Goal: Navigation & Orientation: Find specific page/section

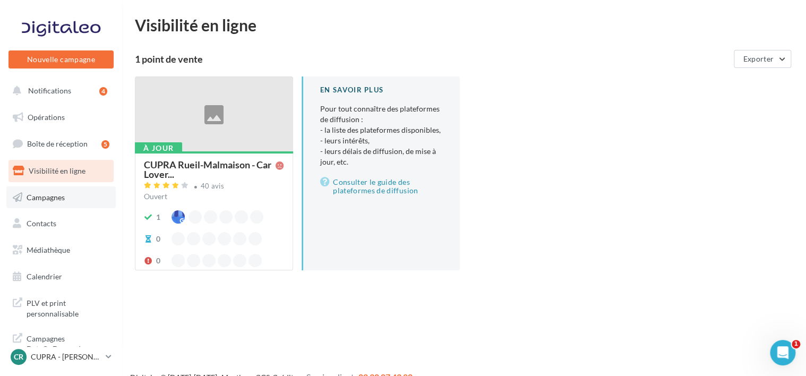
click at [51, 204] on link "Campagnes" at bounding box center [60, 197] width 109 height 22
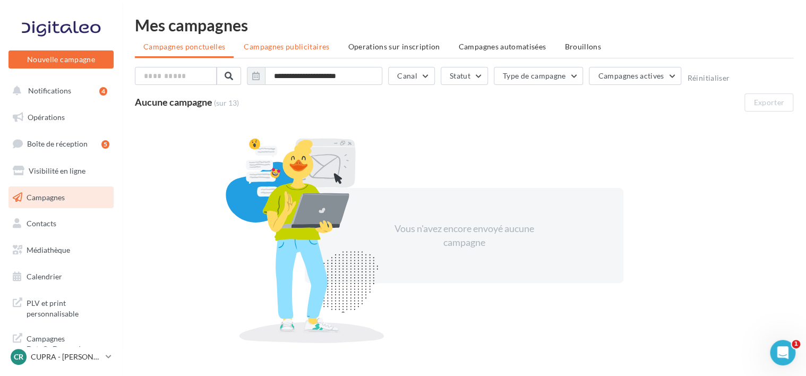
click at [255, 51] on span "Campagnes publicitaires" at bounding box center [286, 46] width 85 height 9
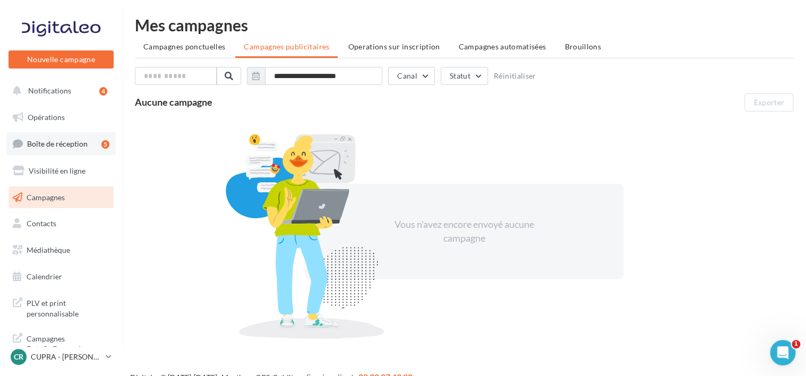
click at [57, 148] on span "Boîte de réception" at bounding box center [57, 143] width 61 height 9
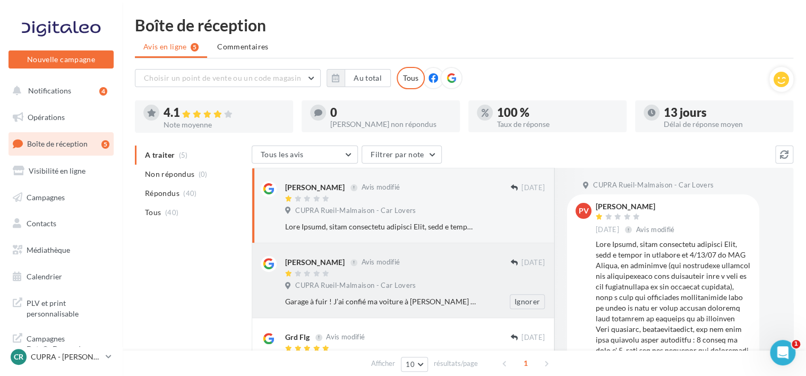
click at [349, 277] on div at bounding box center [397, 274] width 225 height 9
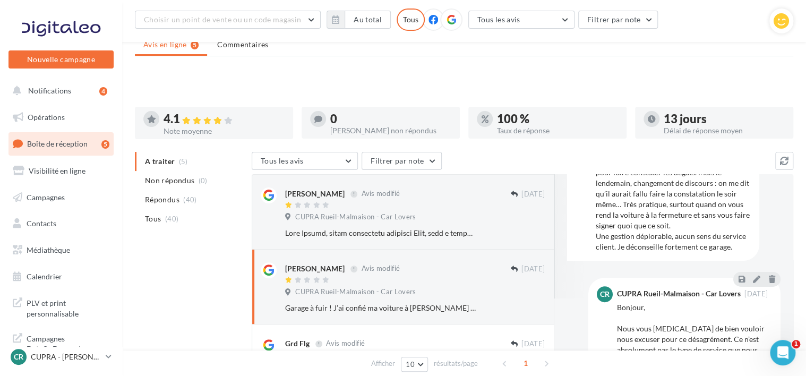
scroll to position [176, 0]
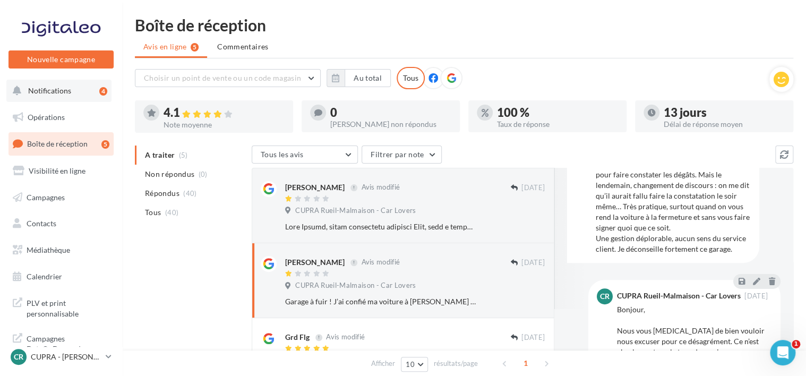
click at [49, 87] on span "Notifications" at bounding box center [49, 90] width 43 height 9
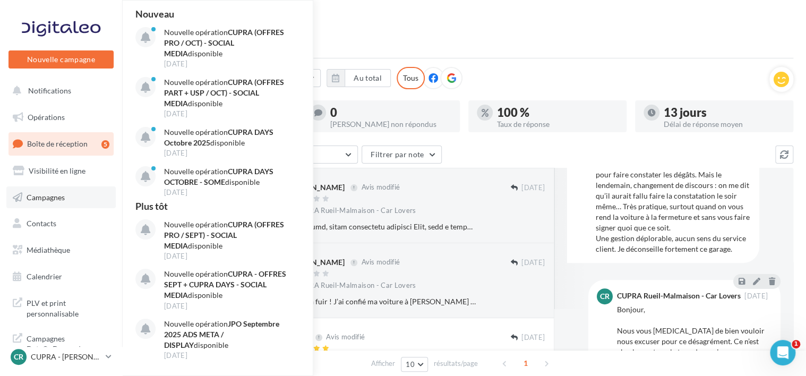
click at [52, 202] on link "Campagnes" at bounding box center [60, 197] width 109 height 22
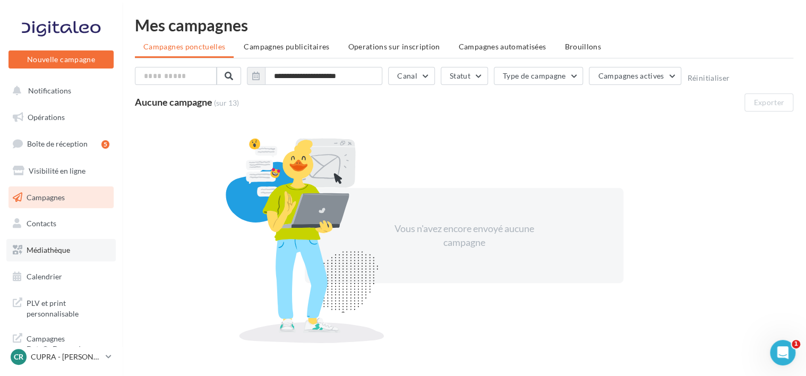
click at [39, 251] on span "Médiathèque" at bounding box center [49, 249] width 44 height 9
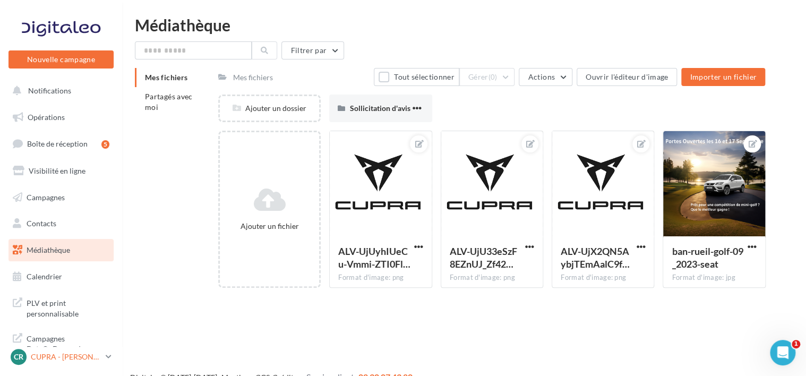
click at [104, 357] on link "CR CUPRA - RUEIL MALMAISON cupra_rueil" at bounding box center [60, 357] width 105 height 20
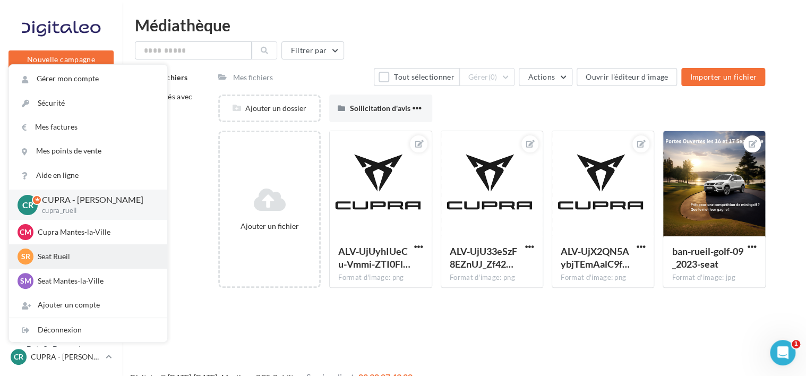
scroll to position [14, 0]
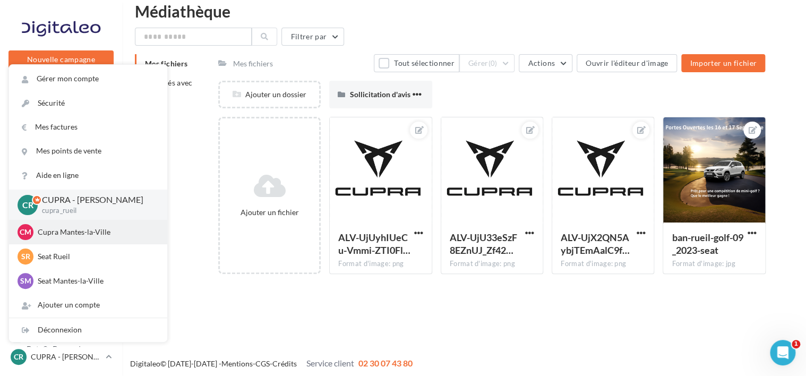
click at [60, 237] on p "Cupra Mantes-la-Ville" at bounding box center [96, 232] width 117 height 11
